Goal: Transaction & Acquisition: Purchase product/service

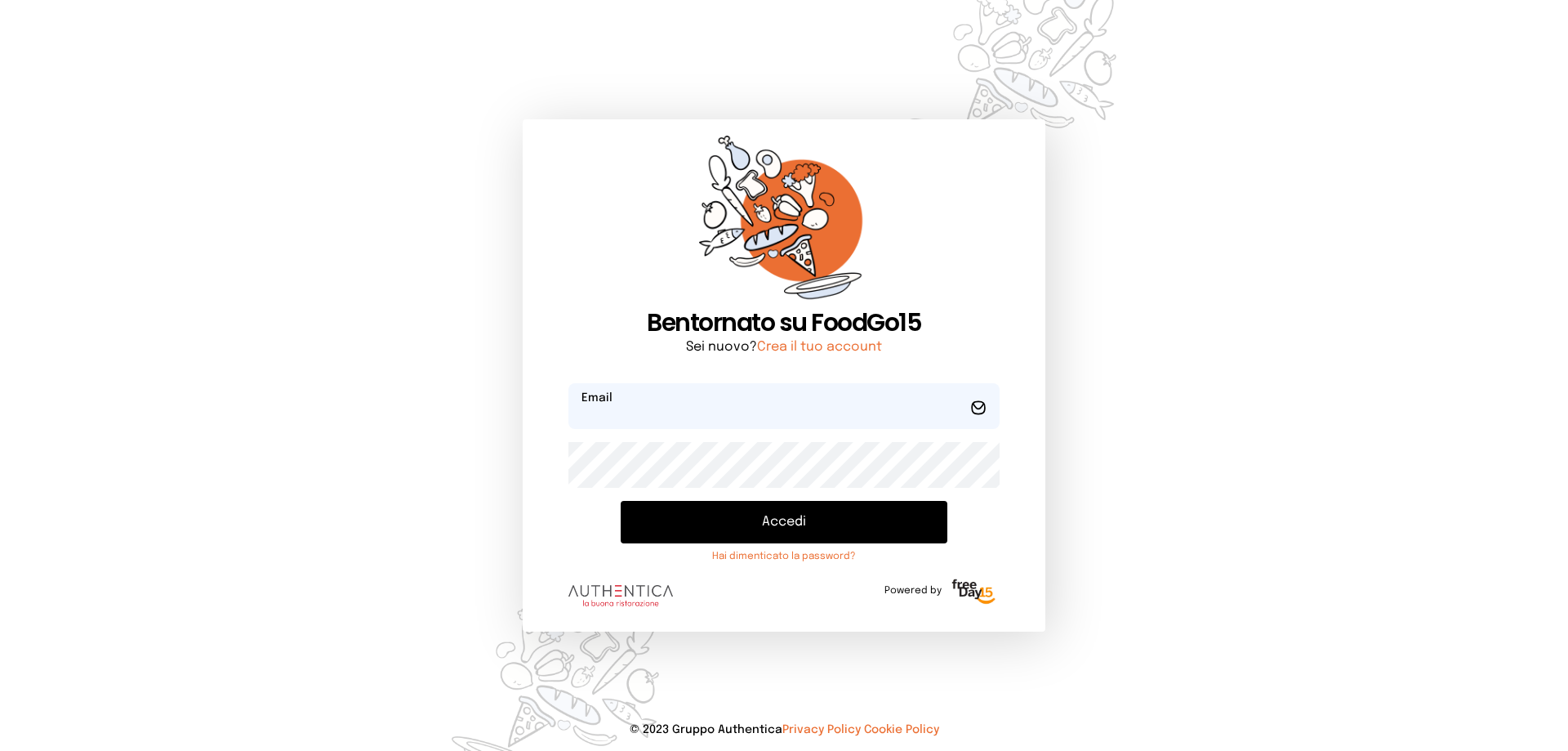
type input "**********"
click at [798, 529] on button "Accedi" at bounding box center [784, 522] width 327 height 42
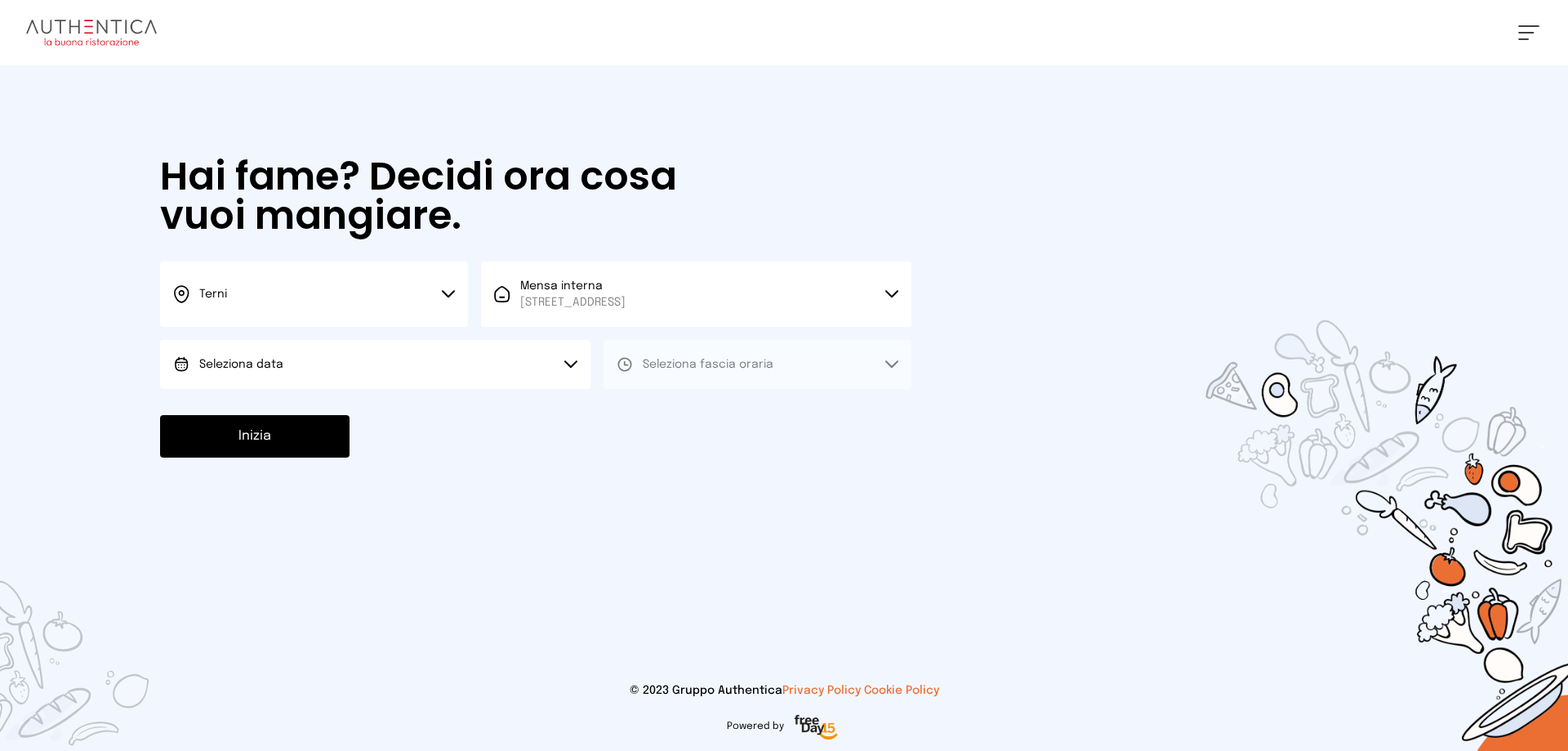
click at [451, 363] on button "Seleziona data" at bounding box center [375, 364] width 430 height 49
click at [450, 417] on li "[DATE], [DATE]" at bounding box center [375, 410] width 430 height 42
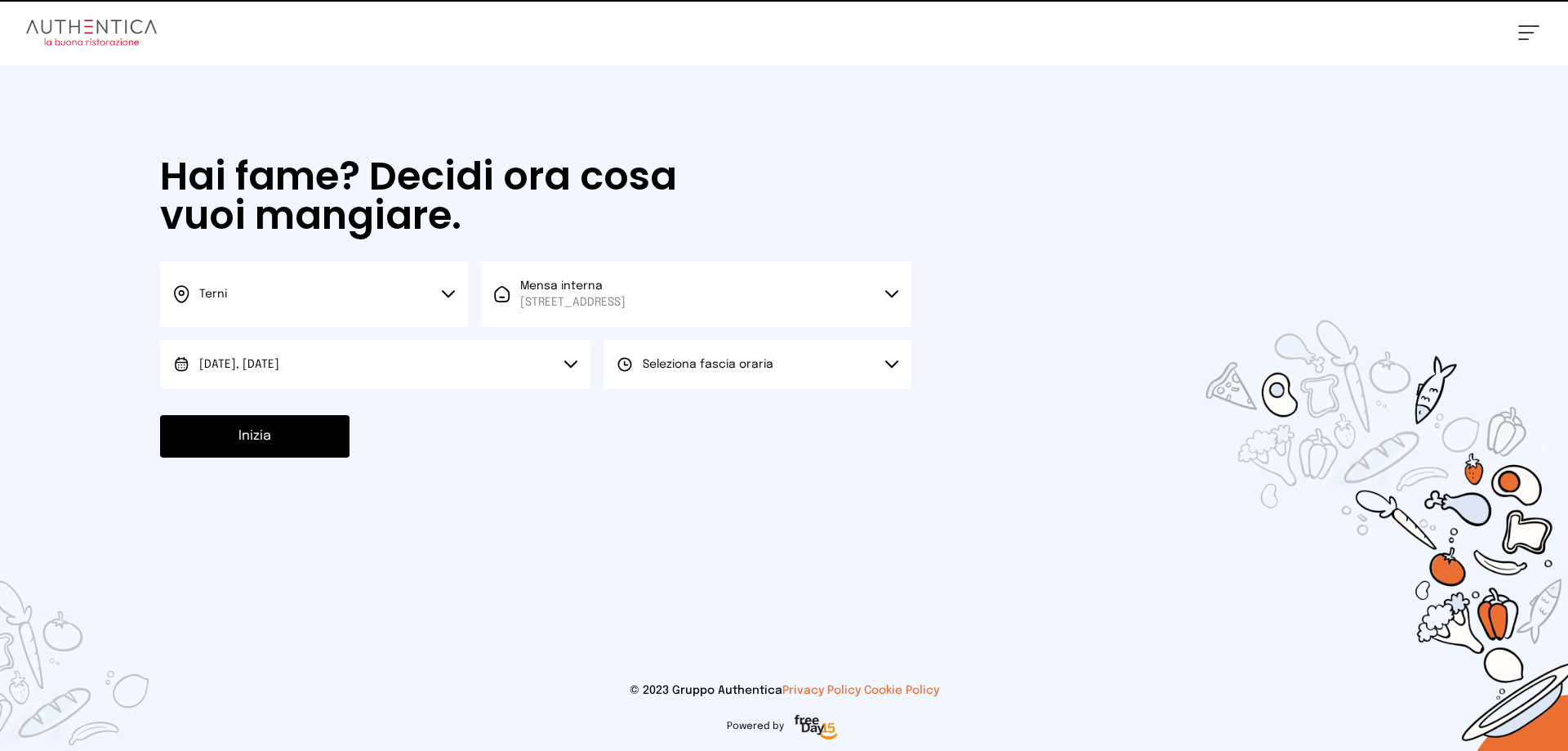
click at [668, 371] on span "Seleziona fascia oraria" at bounding box center [708, 364] width 131 height 16
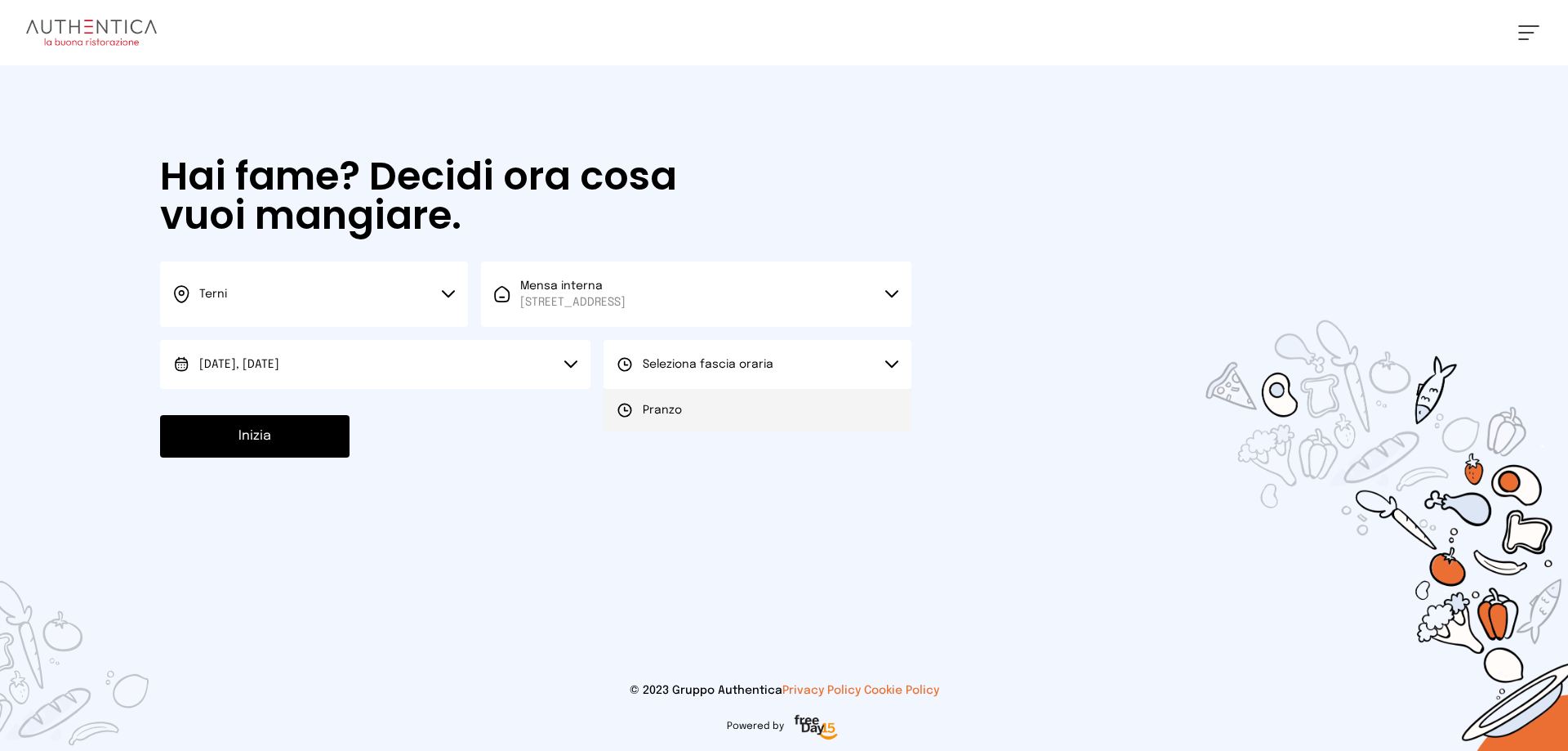
click at [647, 404] on span "Pranzo" at bounding box center [662, 409] width 39 height 16
click at [294, 439] on button "Inizia" at bounding box center [254, 436] width 189 height 42
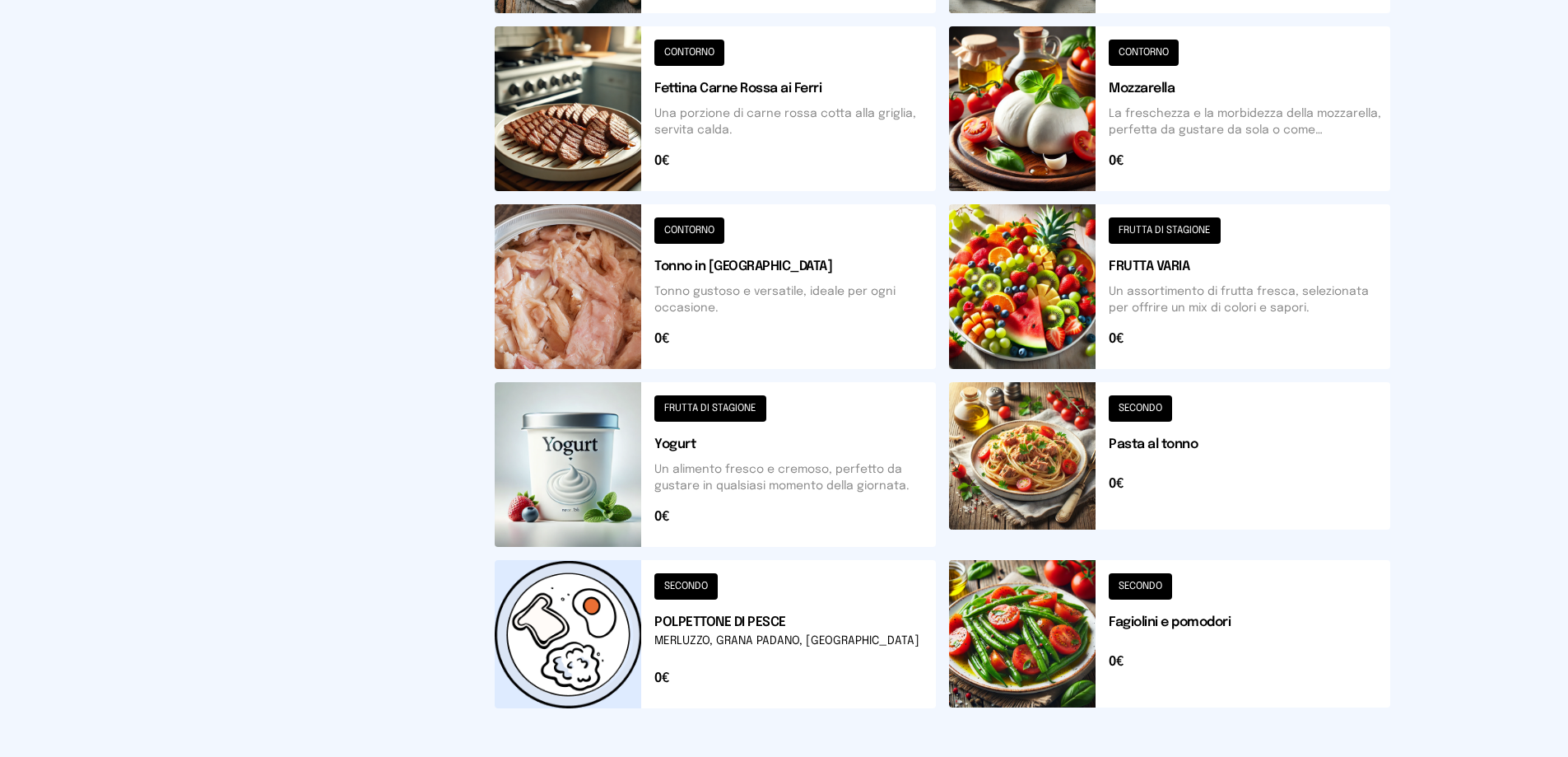
scroll to position [577, 0]
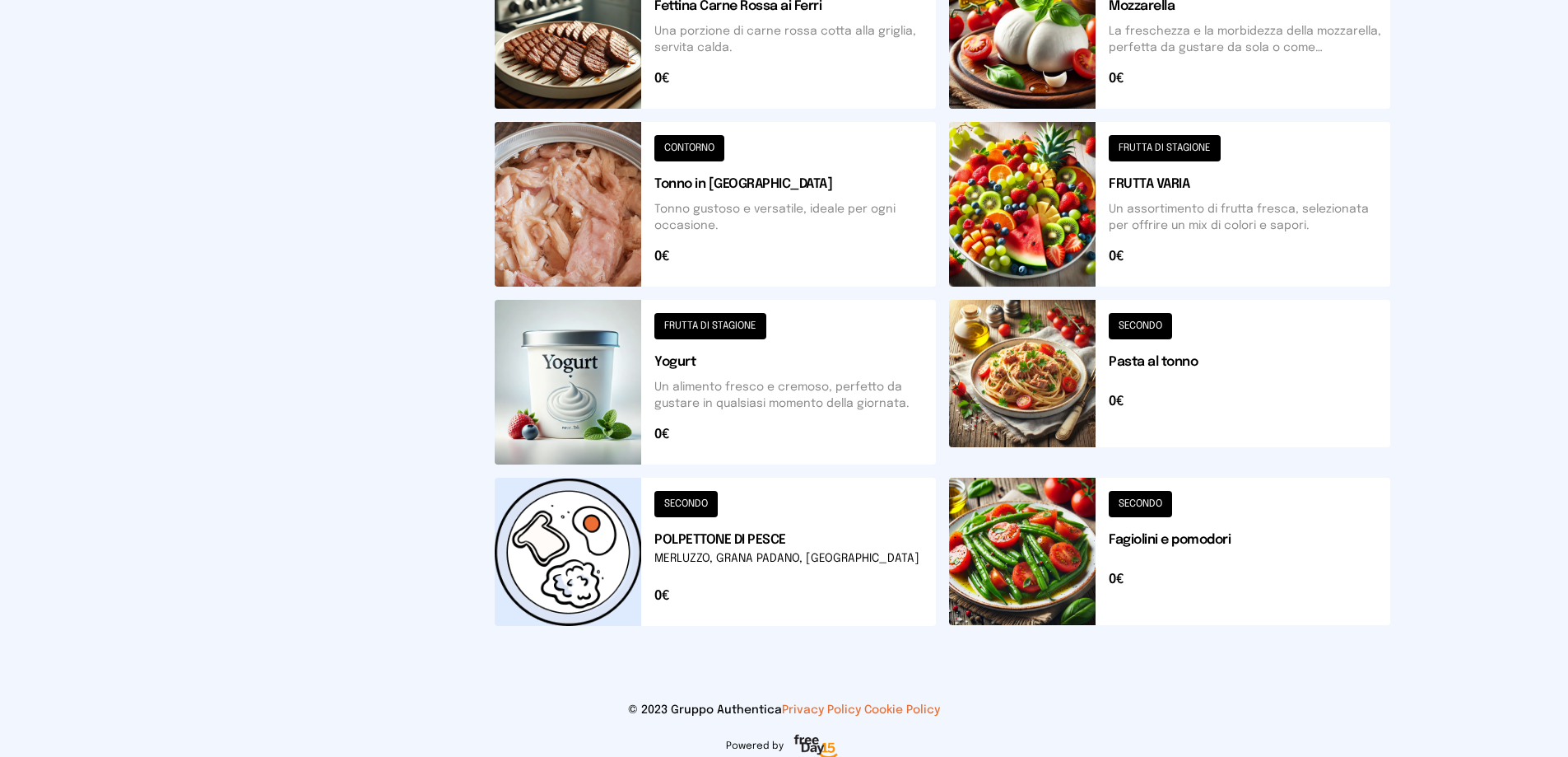
click at [764, 554] on button at bounding box center [715, 552] width 441 height 149
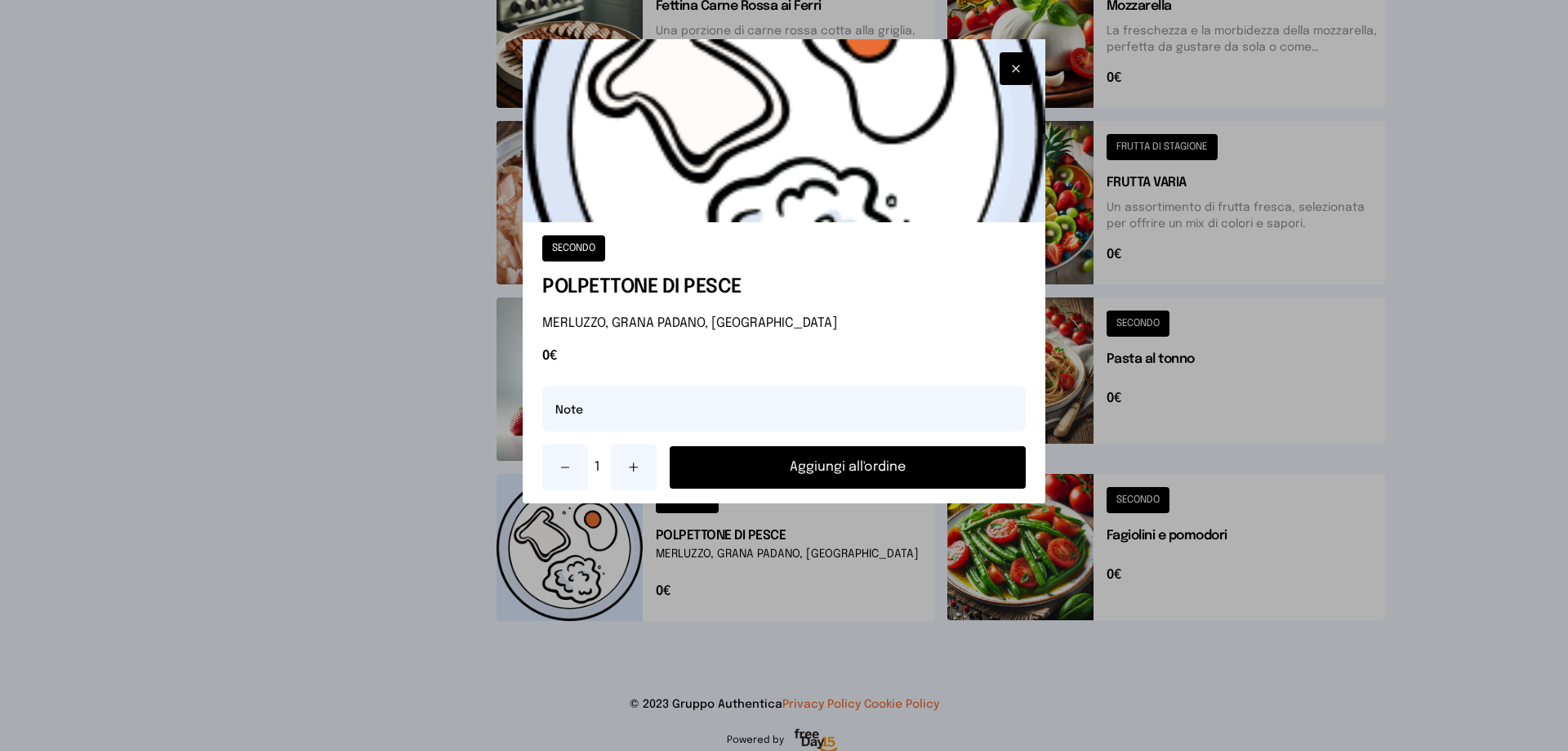
click at [635, 460] on button at bounding box center [634, 468] width 46 height 46
click at [725, 474] on button "Aggiungi all'ordine" at bounding box center [847, 467] width 356 height 42
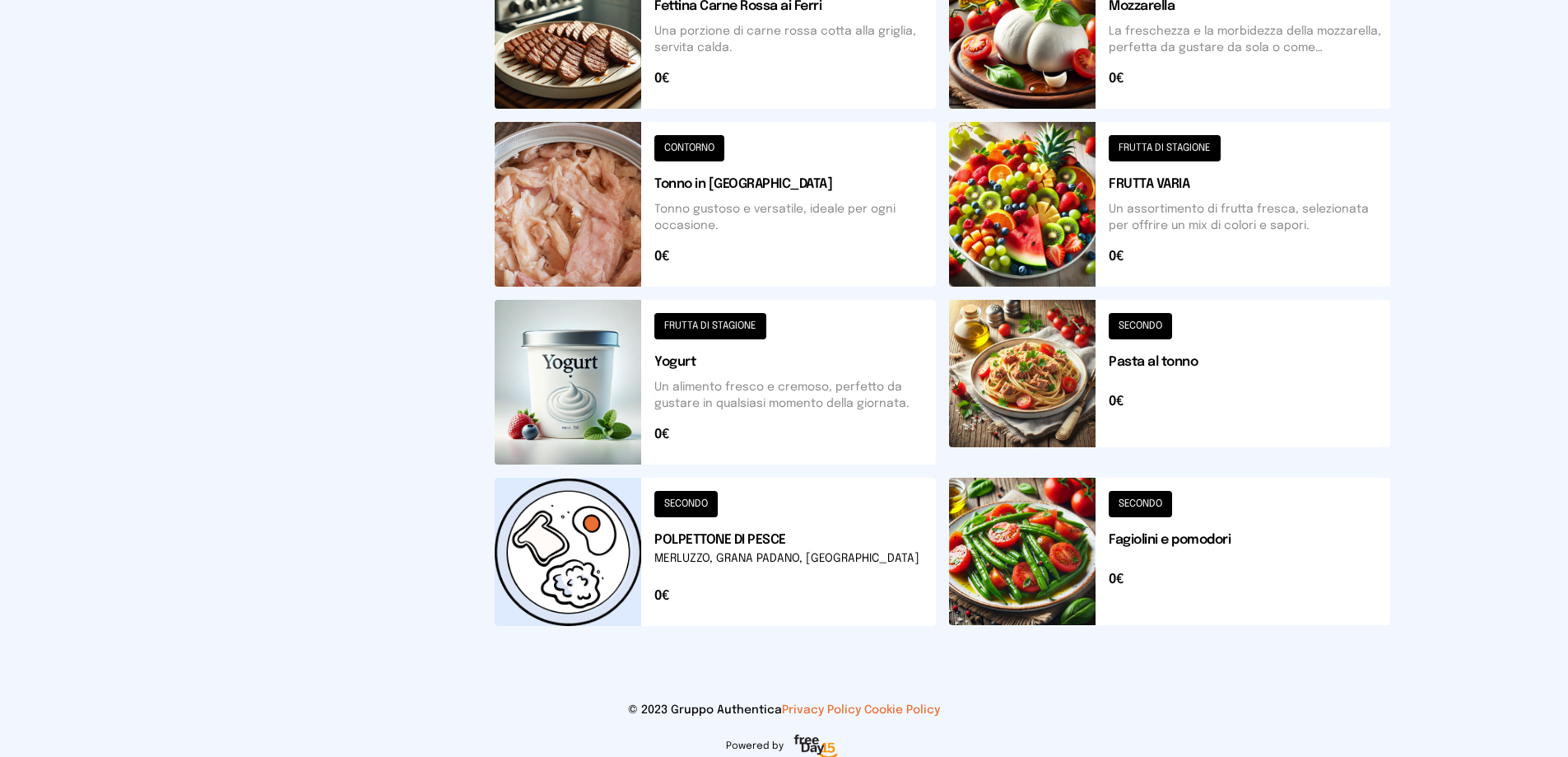
click at [1179, 568] on button at bounding box center [1170, 552] width 441 height 149
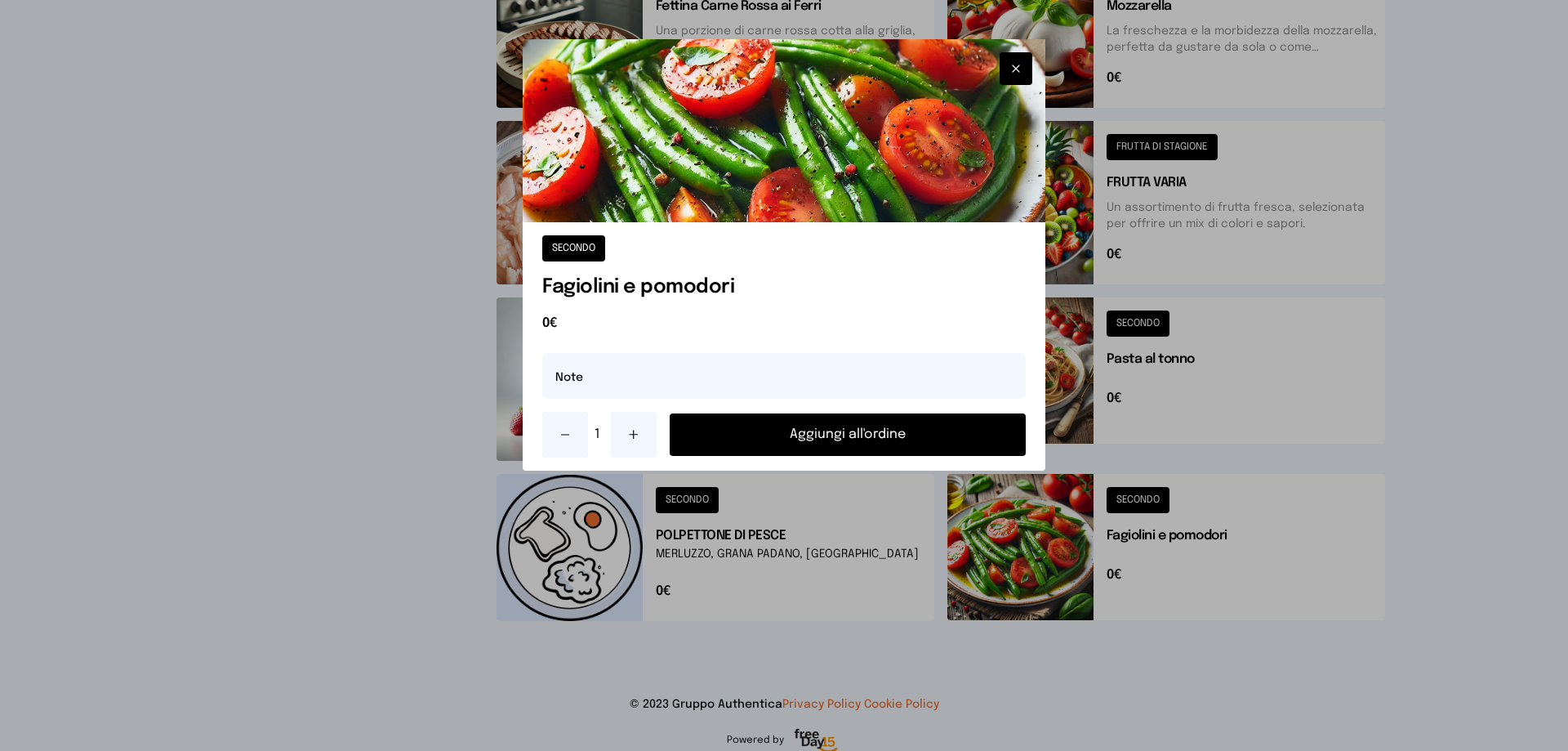
click at [885, 430] on button "Aggiungi all'ordine" at bounding box center [847, 434] width 356 height 42
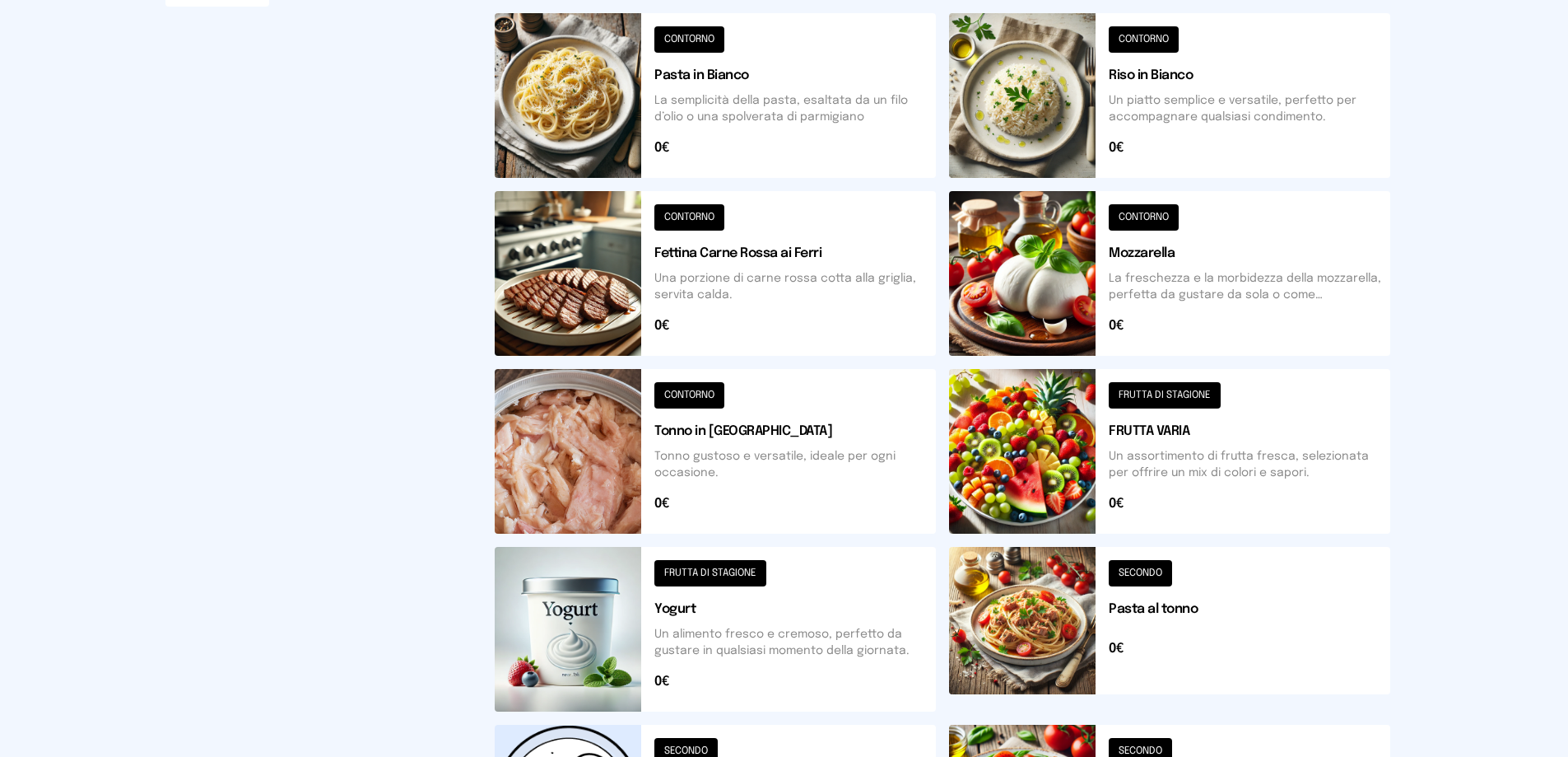
scroll to position [165, 0]
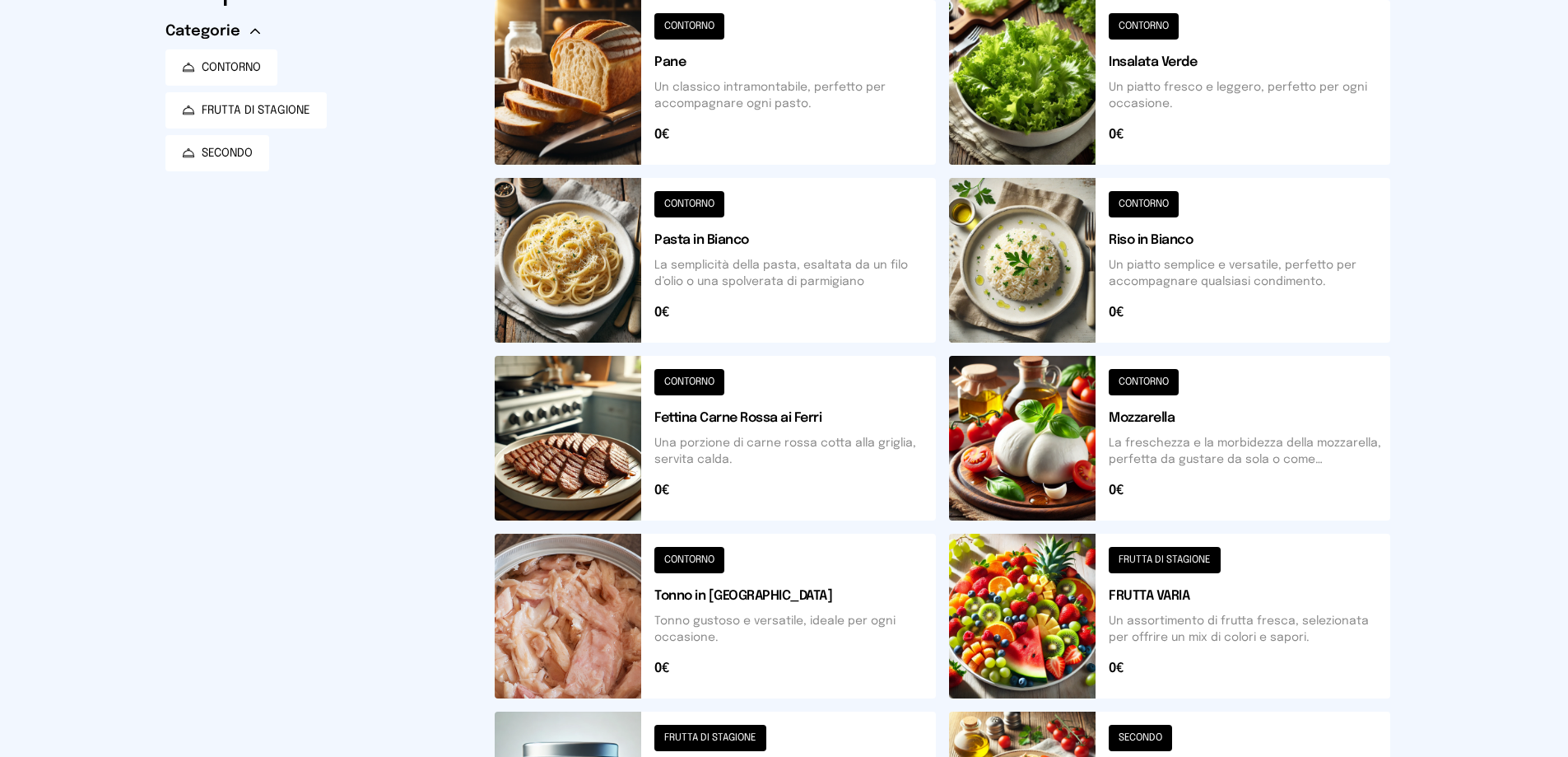
click at [805, 72] on button at bounding box center [715, 82] width 441 height 165
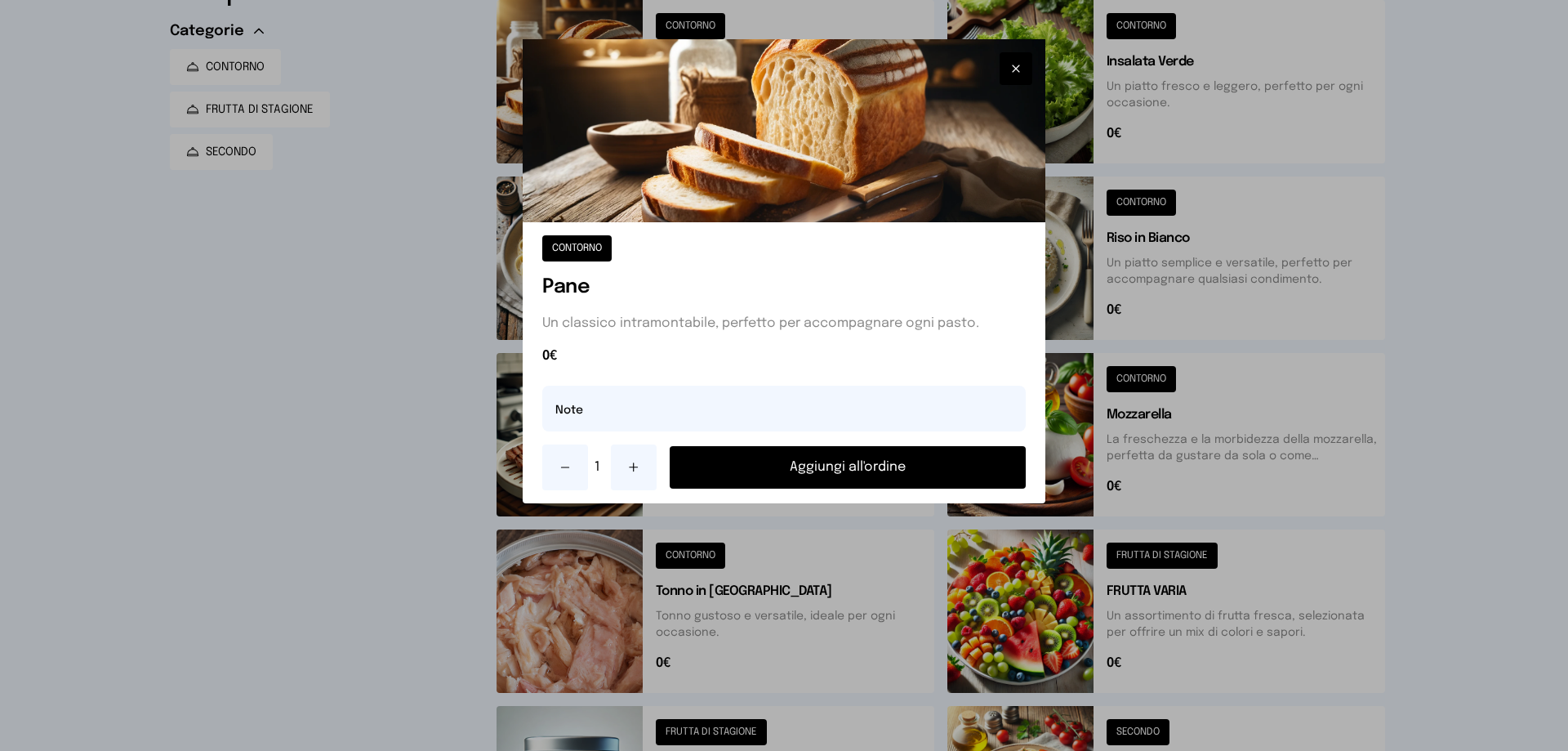
click at [852, 469] on button "Aggiungi all'ordine" at bounding box center [847, 467] width 356 height 42
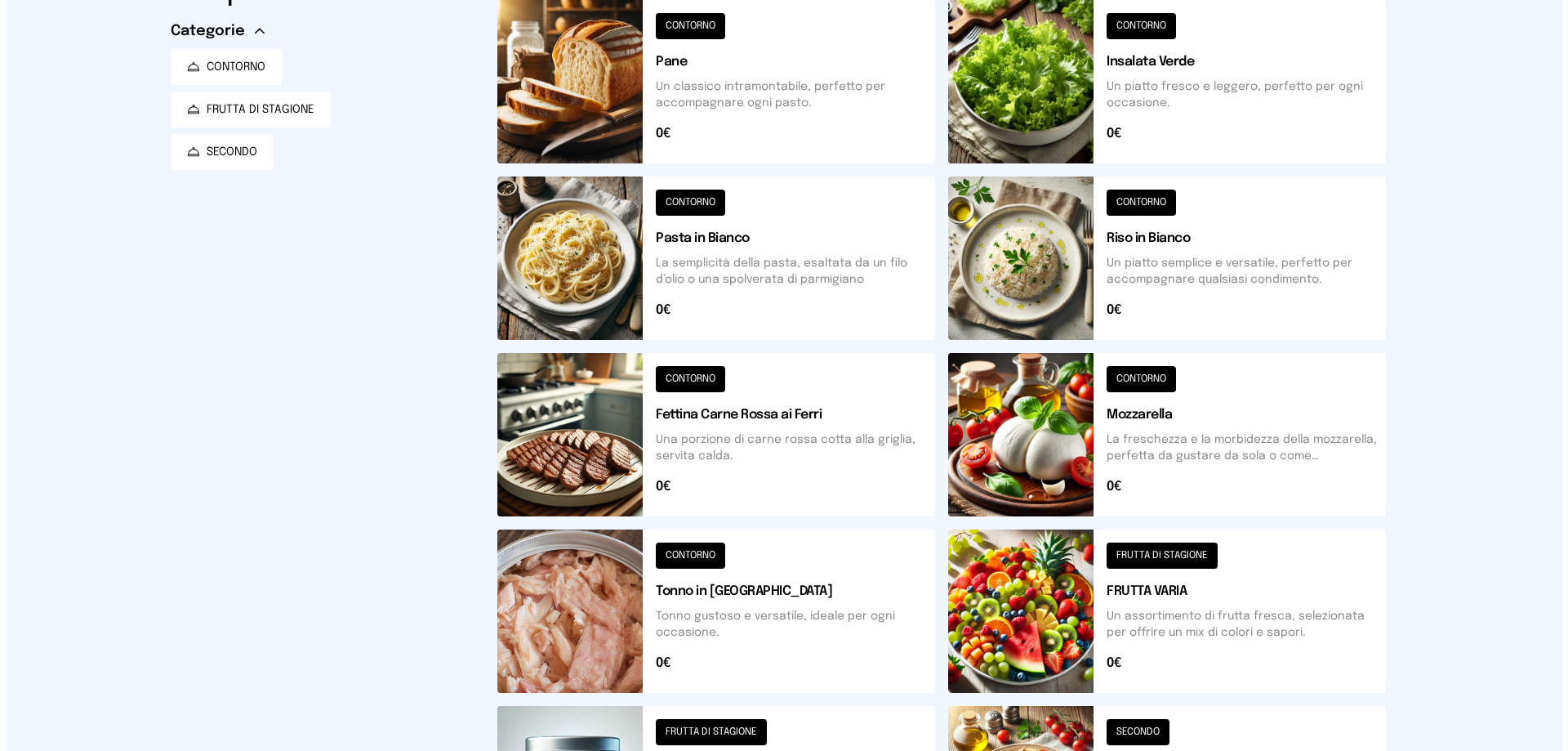
scroll to position [0, 0]
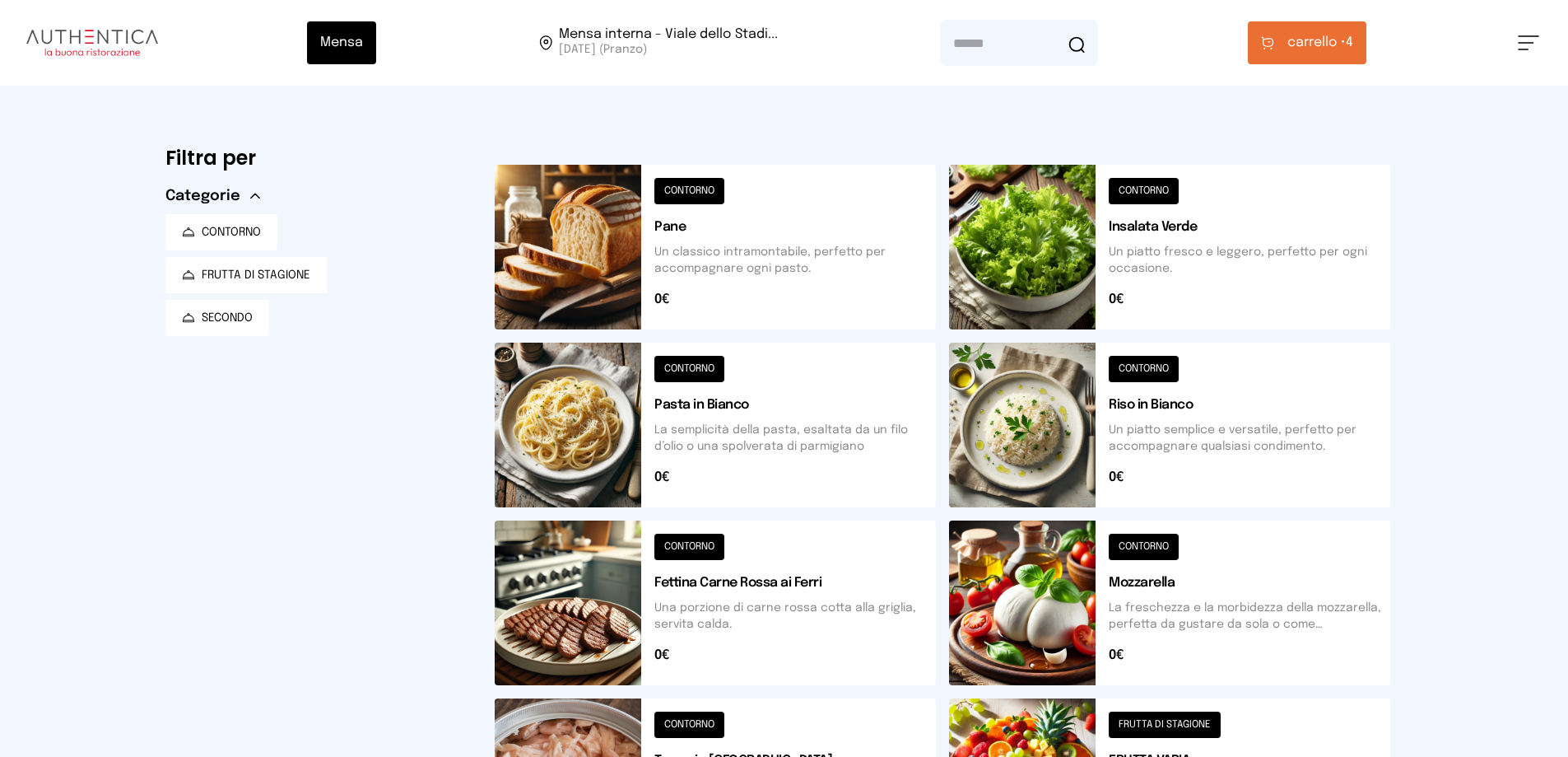
click at [1289, 49] on button "carrello • 4" at bounding box center [1307, 42] width 119 height 42
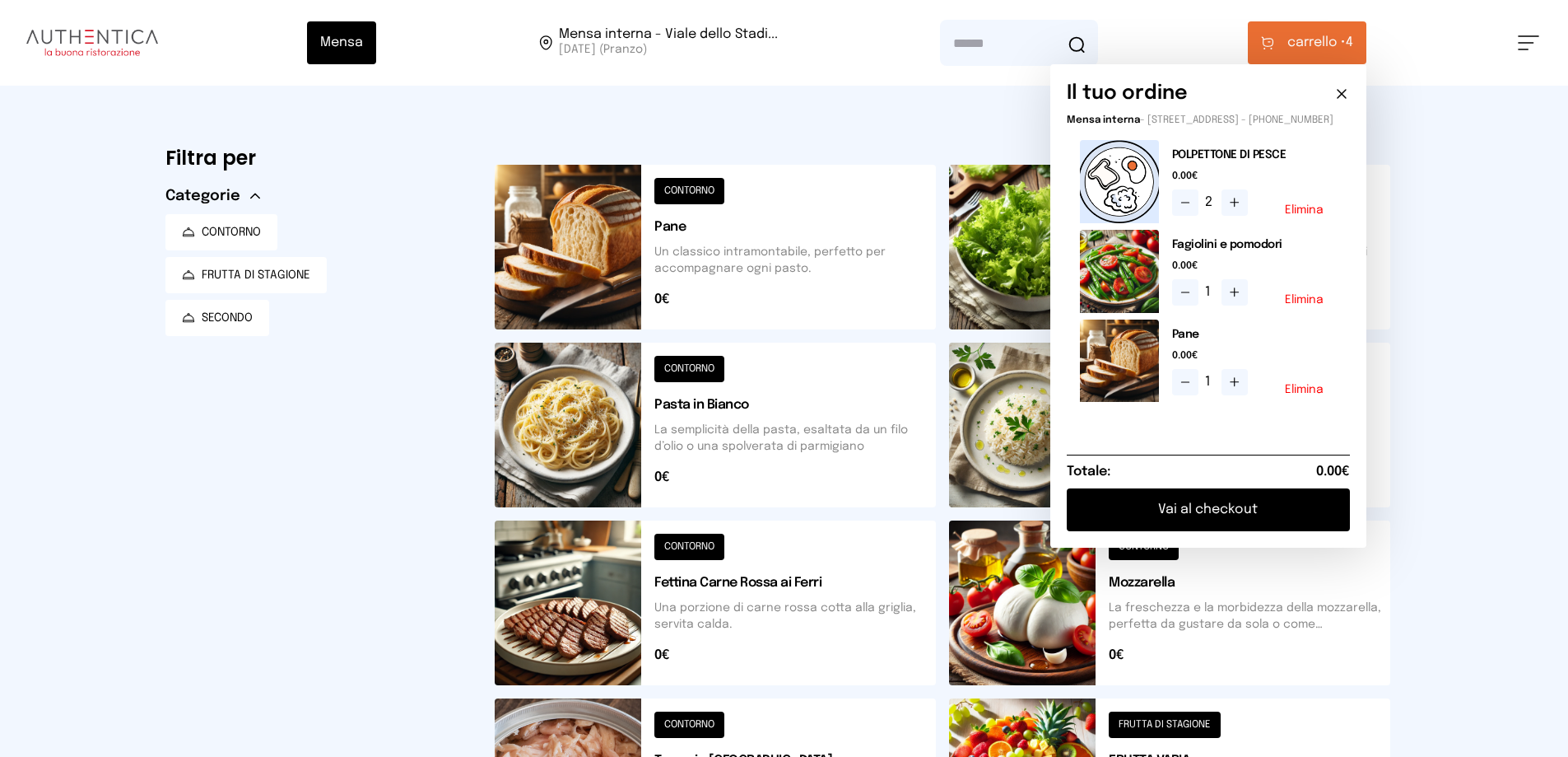
click at [1182, 527] on button "Vai al checkout" at bounding box center [1209, 509] width 283 height 42
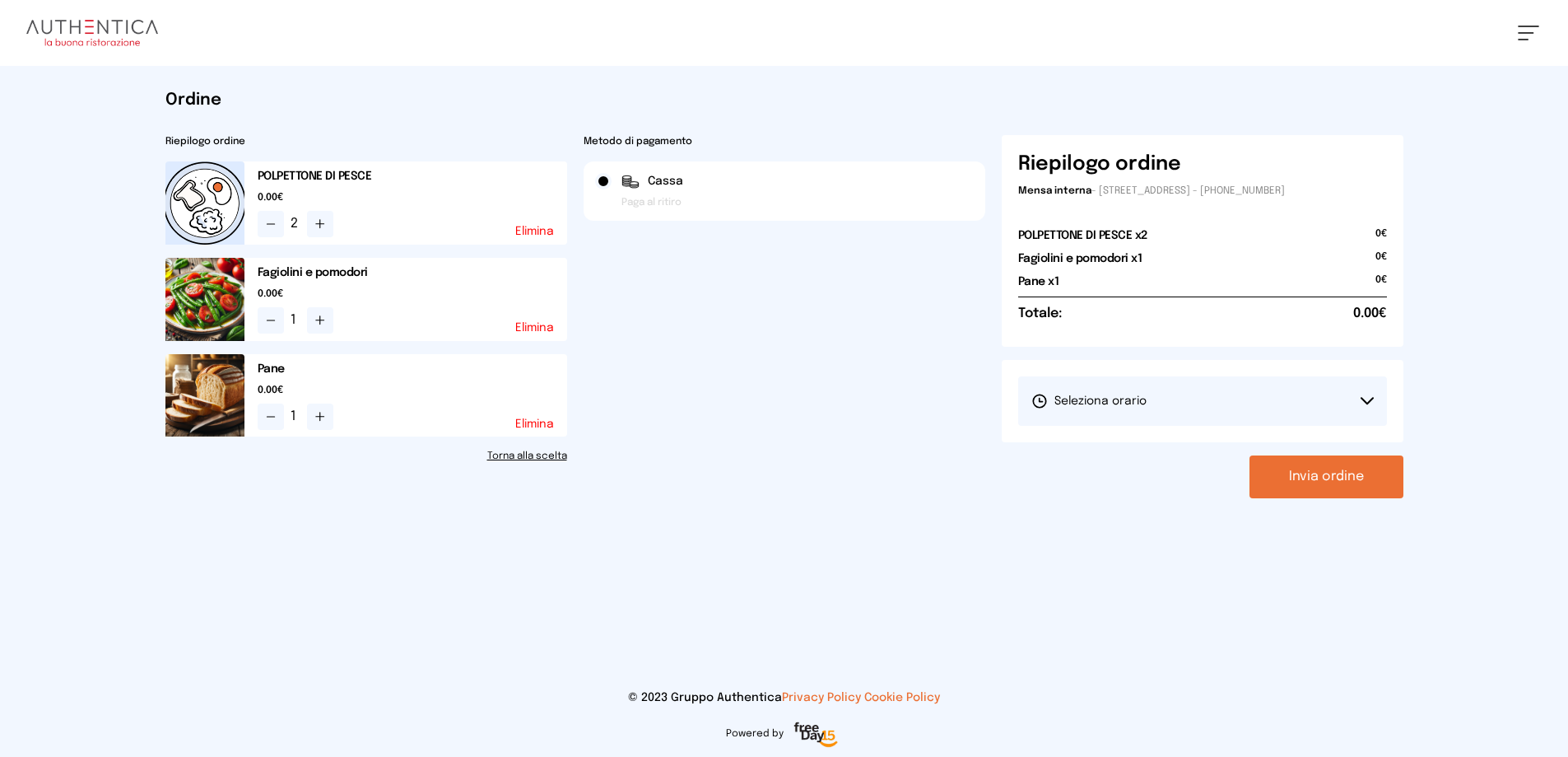
click at [1151, 392] on button "Seleziona orario" at bounding box center [1203, 400] width 369 height 49
click at [1133, 450] on span "1° Turno (13:00 - 15:00)" at bounding box center [1093, 446] width 124 height 16
click at [1297, 481] on button "Invia ordine" at bounding box center [1327, 476] width 154 height 42
